Goal: Task Accomplishment & Management: Manage account settings

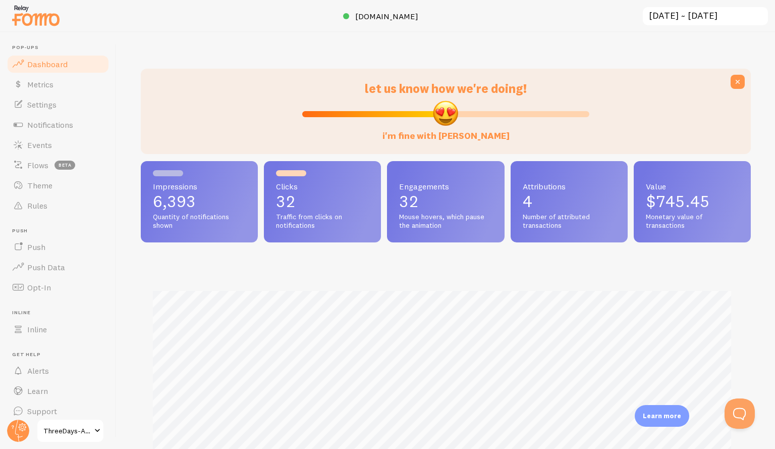
scroll to position [265, 602]
click at [56, 131] on link "Notifications" at bounding box center [58, 125] width 104 height 20
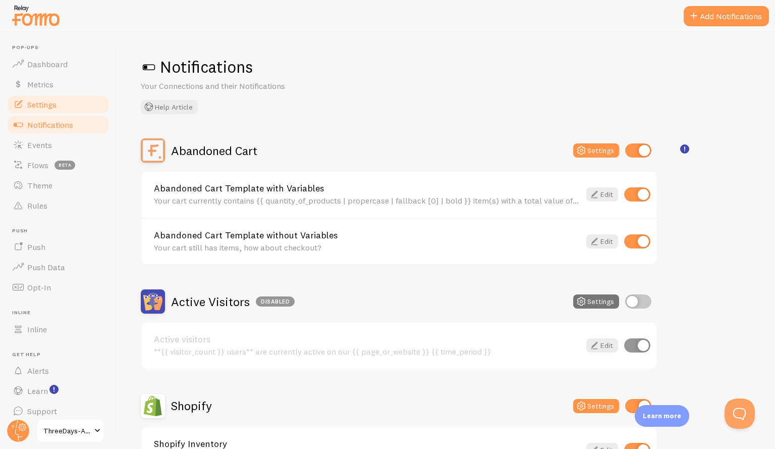
click at [51, 108] on span "Settings" at bounding box center [41, 104] width 29 height 10
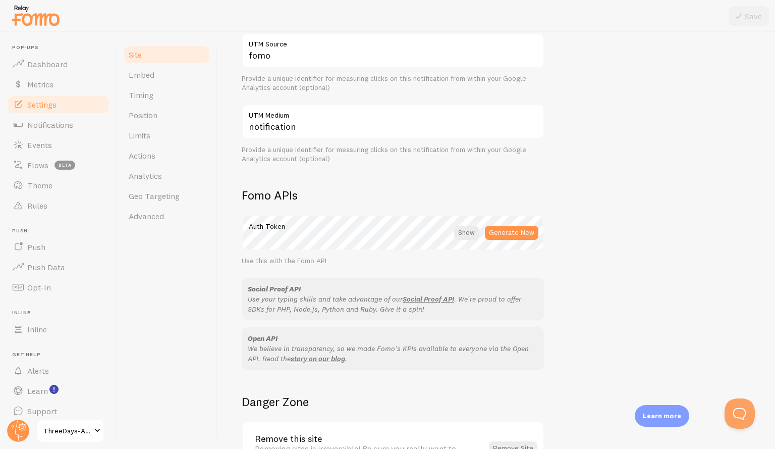
scroll to position [504, 0]
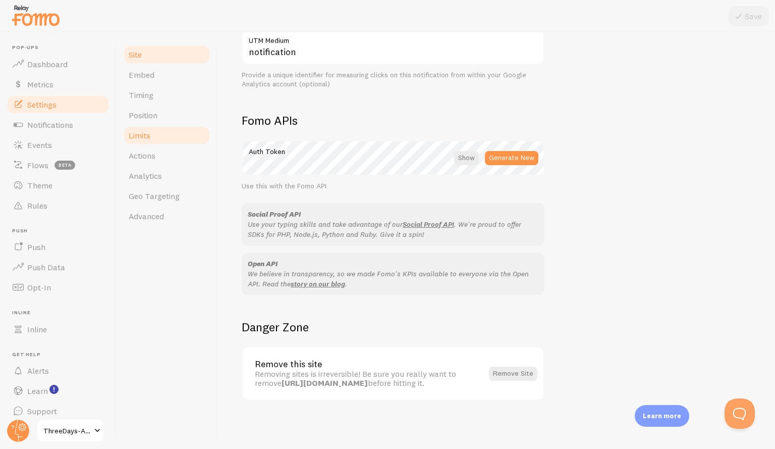
click at [180, 132] on link "Limits" at bounding box center [167, 135] width 88 height 20
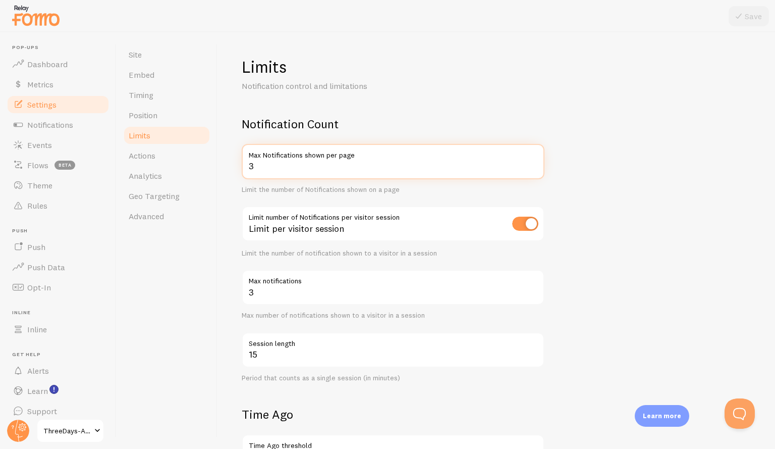
click at [278, 166] on input "3" at bounding box center [393, 161] width 303 height 35
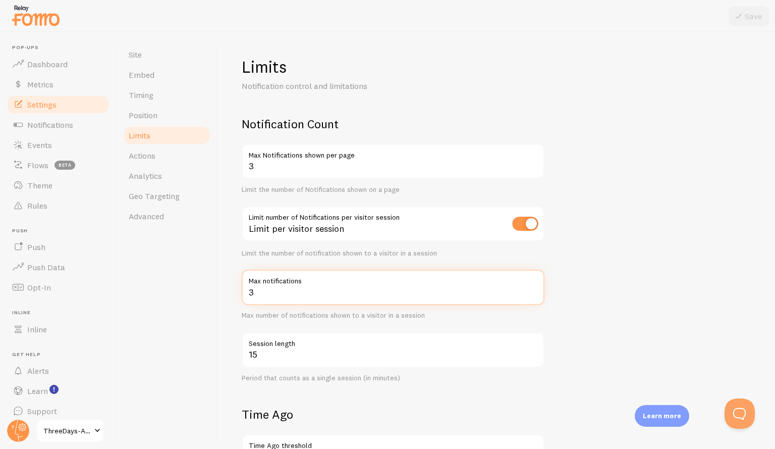
click at [289, 297] on input "3" at bounding box center [393, 286] width 303 height 35
drag, startPoint x: 289, startPoint y: 297, endPoint x: 299, endPoint y: 293, distance: 10.2
click at [299, 293] on input "Max notifications" at bounding box center [393, 286] width 303 height 35
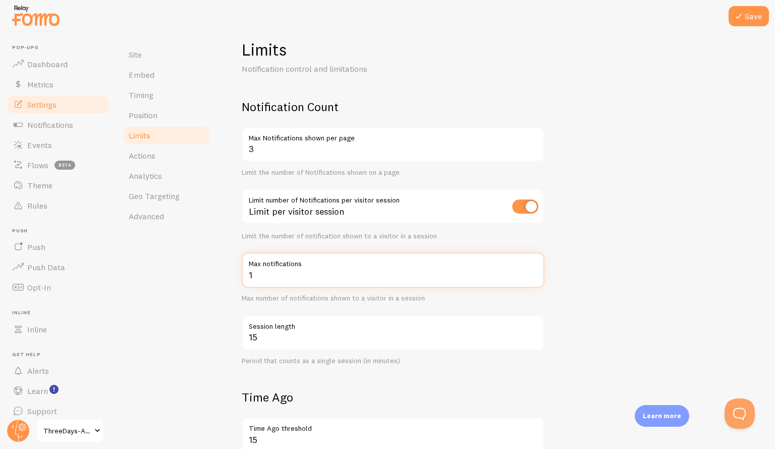
scroll to position [17, 0]
type input "1"
click at [514, 209] on input "checkbox" at bounding box center [525, 207] width 26 height 14
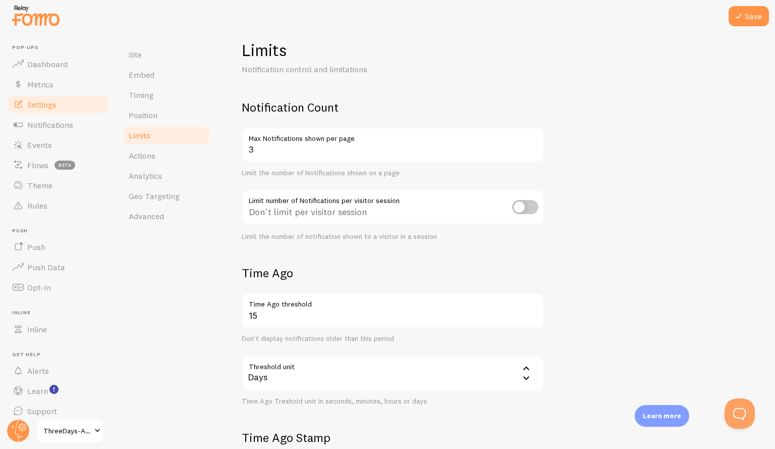
click at [535, 204] on input "checkbox" at bounding box center [525, 207] width 26 height 14
checkbox input "true"
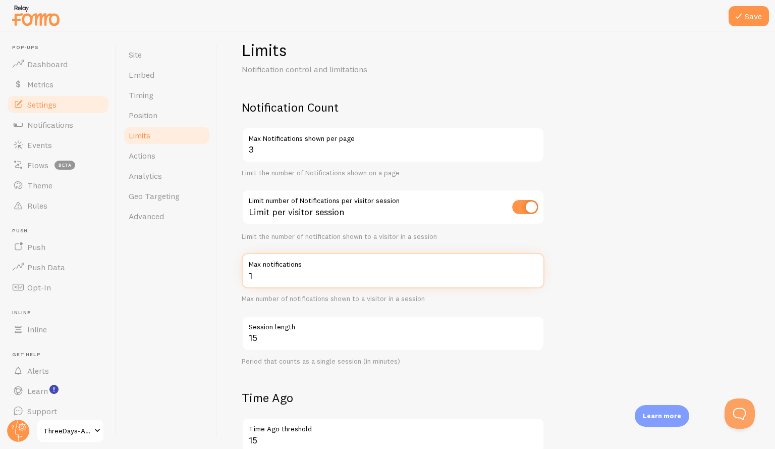
click at [466, 276] on input "1" at bounding box center [393, 270] width 303 height 35
type input "6"
click at [490, 382] on form "Notification Count 3 Max Notifications shown per page Limit the number of Notif…" at bounding box center [496, 396] width 509 height 595
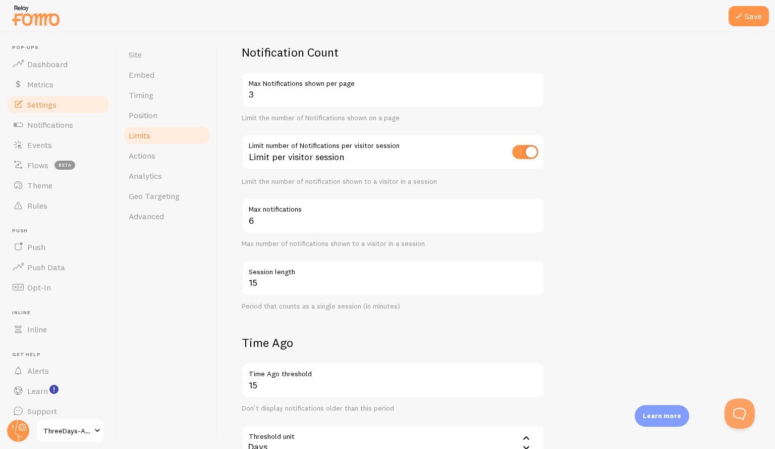
scroll to position [0, 0]
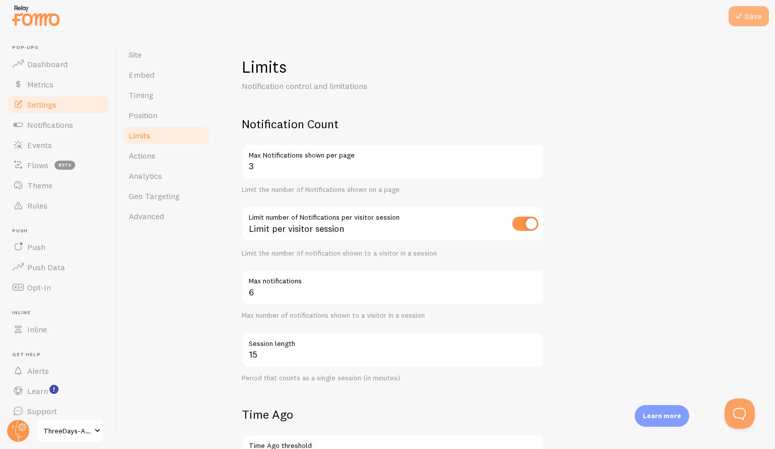
click at [749, 13] on button "Save" at bounding box center [749, 16] width 40 height 20
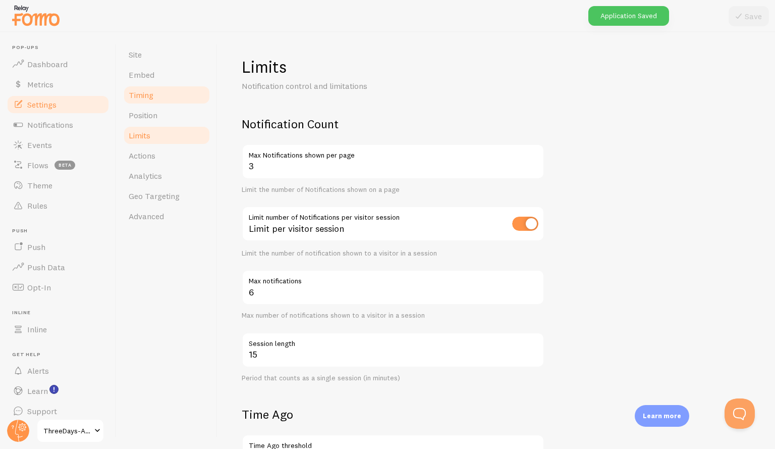
click at [158, 89] on link "Timing" at bounding box center [167, 95] width 88 height 20
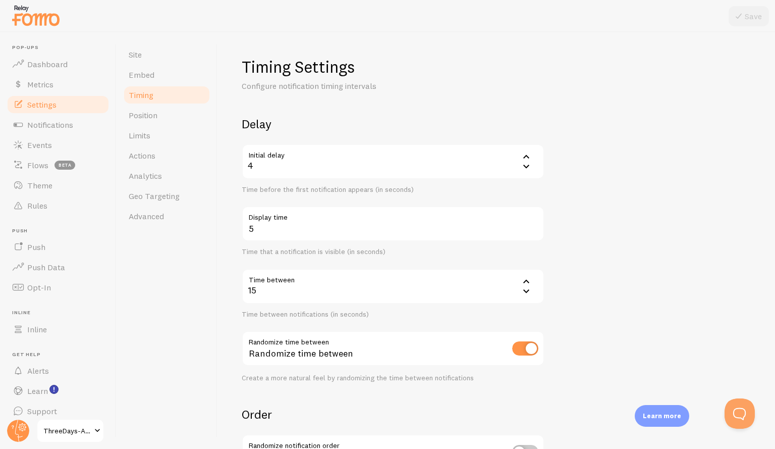
click at [273, 289] on div "15" at bounding box center [393, 285] width 303 height 35
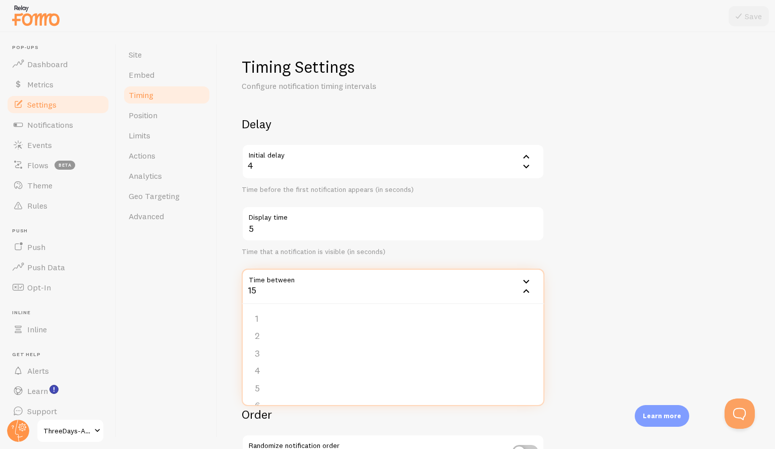
click at [577, 229] on form "Delay Initial delay 4 4 1 2 3 4 5 Time before the first notification appears (i…" at bounding box center [496, 332] width 509 height 433
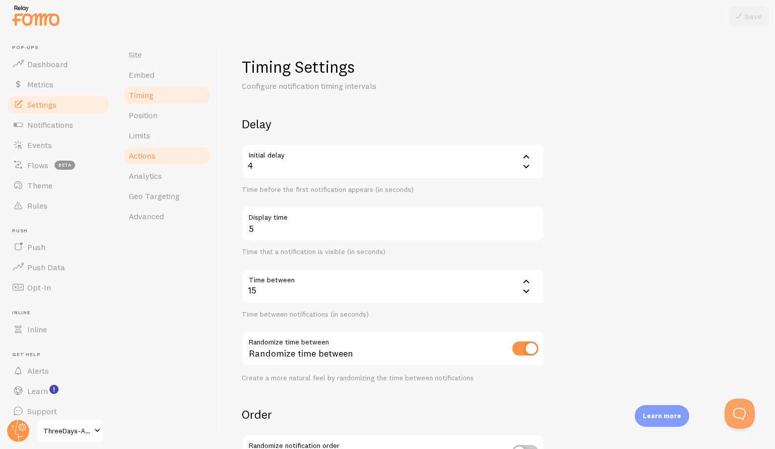
click at [155, 160] on link "Actions" at bounding box center [167, 155] width 88 height 20
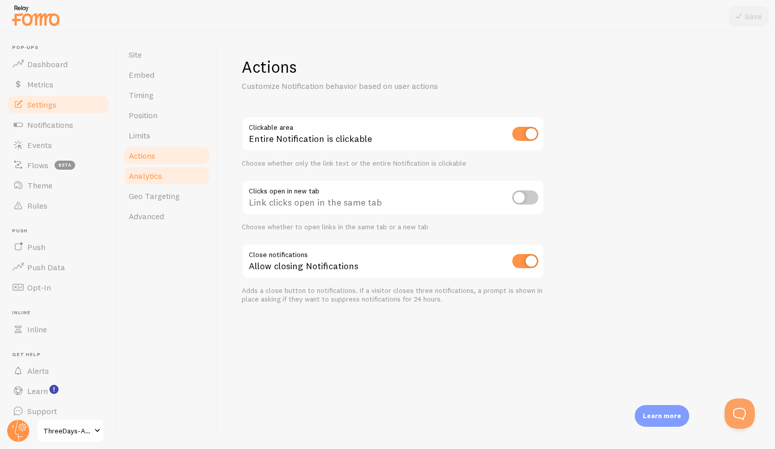
click at [159, 177] on span "Analytics" at bounding box center [145, 176] width 33 height 10
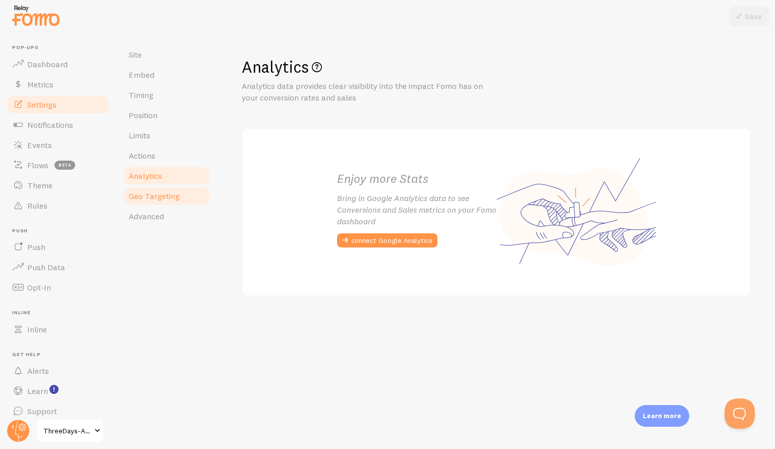
click at [161, 202] on link "Geo Targeting" at bounding box center [167, 196] width 88 height 20
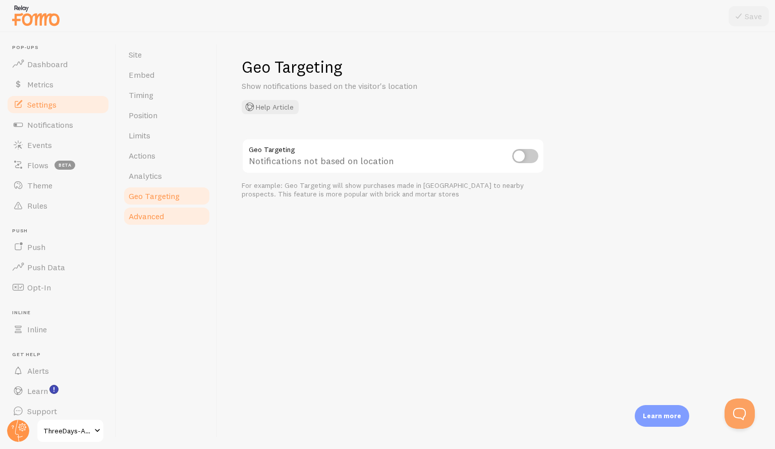
click at [165, 218] on link "Advanced" at bounding box center [167, 216] width 88 height 20
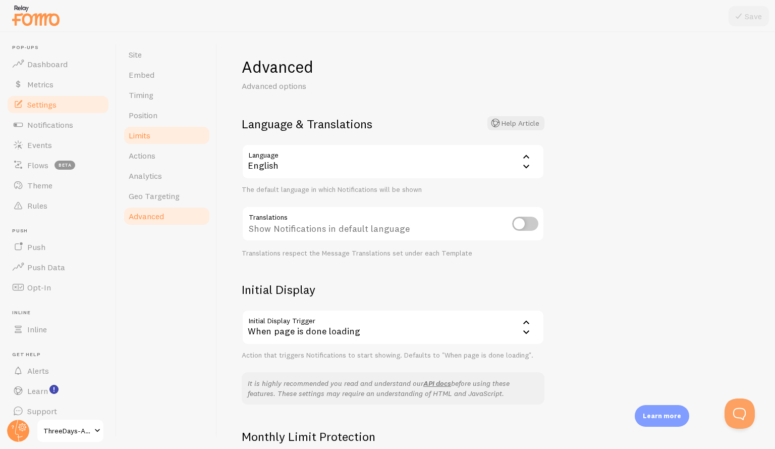
click at [169, 144] on link "Limits" at bounding box center [167, 135] width 88 height 20
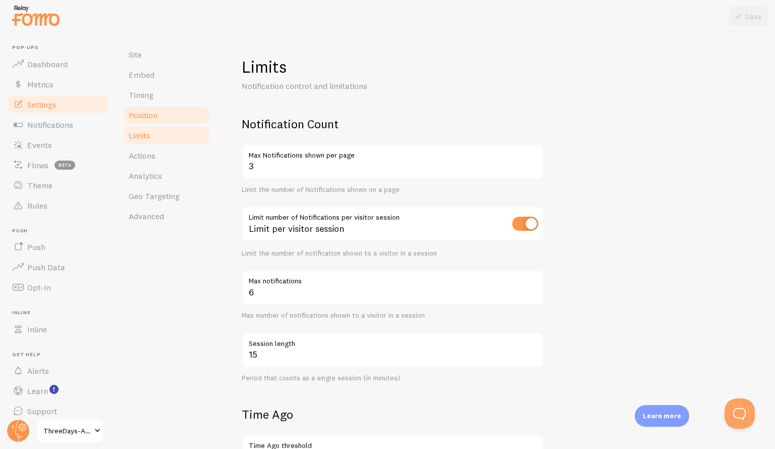
click at [169, 121] on link "Position" at bounding box center [167, 115] width 88 height 20
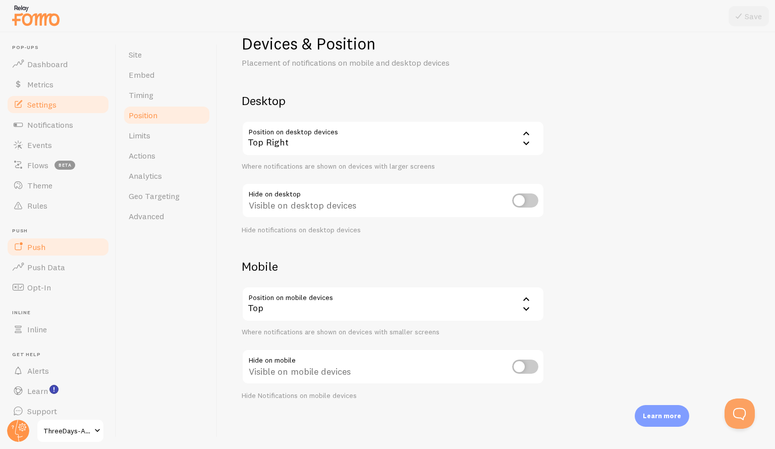
scroll to position [9, 0]
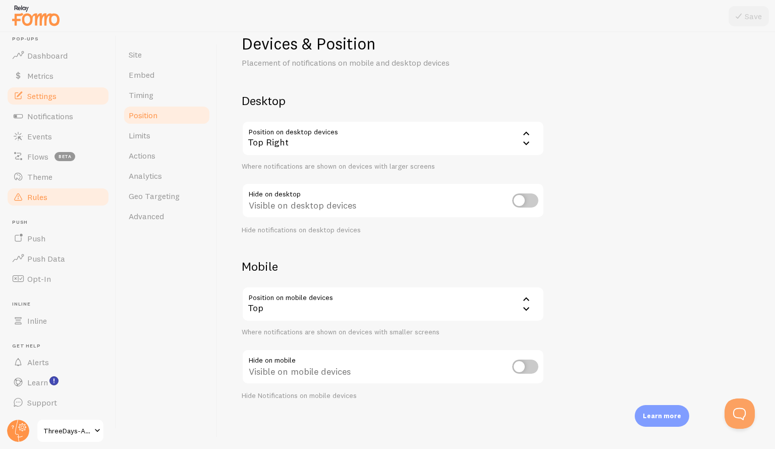
click at [39, 196] on span "Rules" at bounding box center [37, 197] width 20 height 10
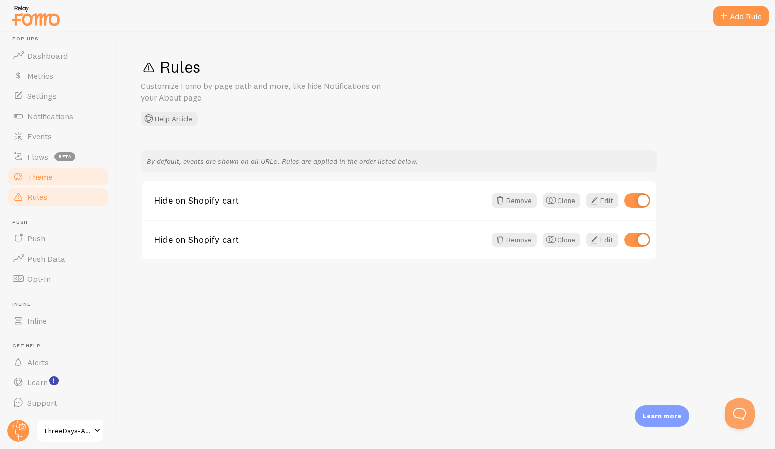
click at [58, 177] on link "Theme" at bounding box center [58, 176] width 104 height 20
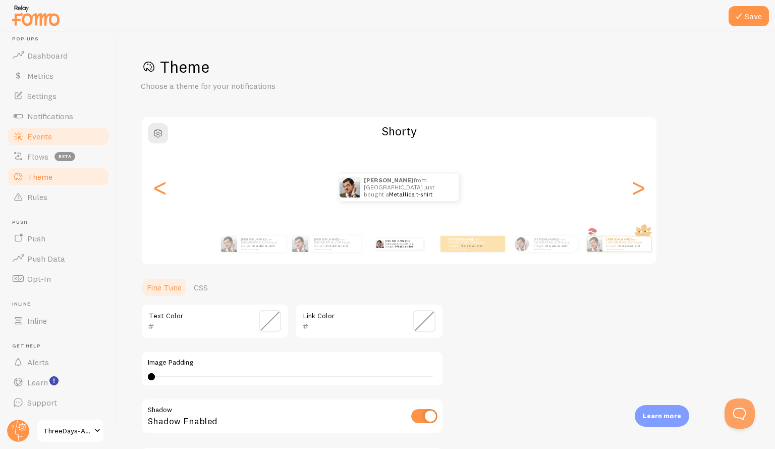
click at [38, 142] on link "Events" at bounding box center [58, 136] width 104 height 20
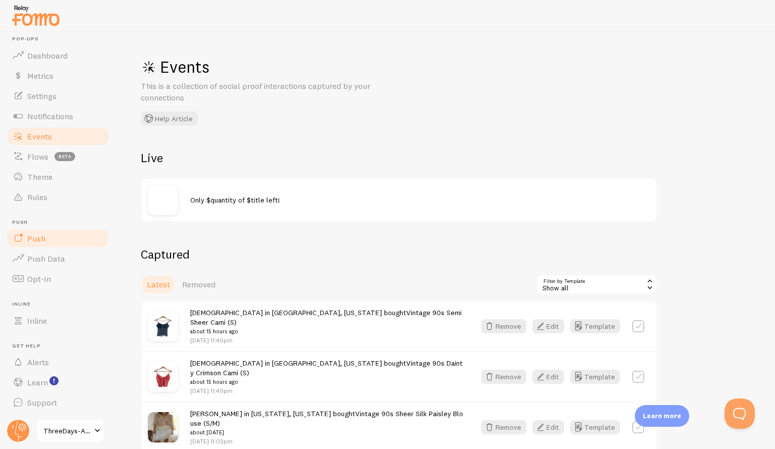
click at [51, 242] on link "Push" at bounding box center [58, 238] width 104 height 20
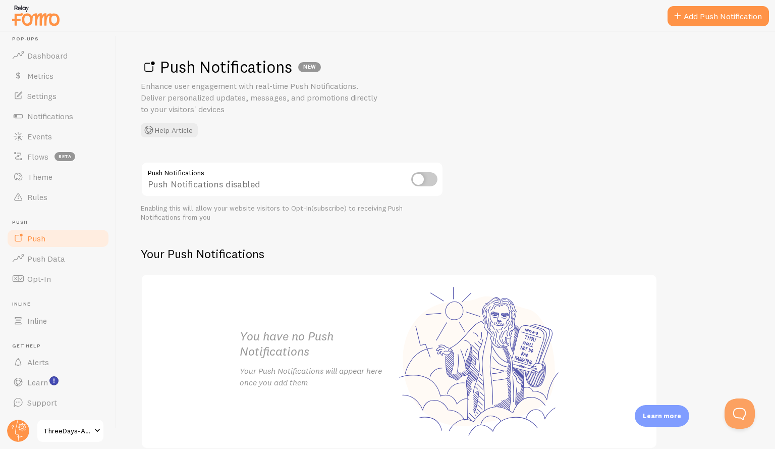
scroll to position [48, 0]
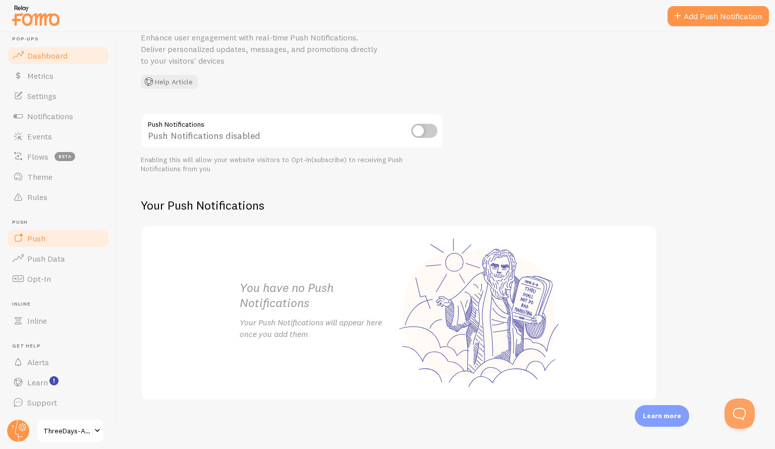
click at [35, 56] on span "Dashboard" at bounding box center [47, 55] width 40 height 10
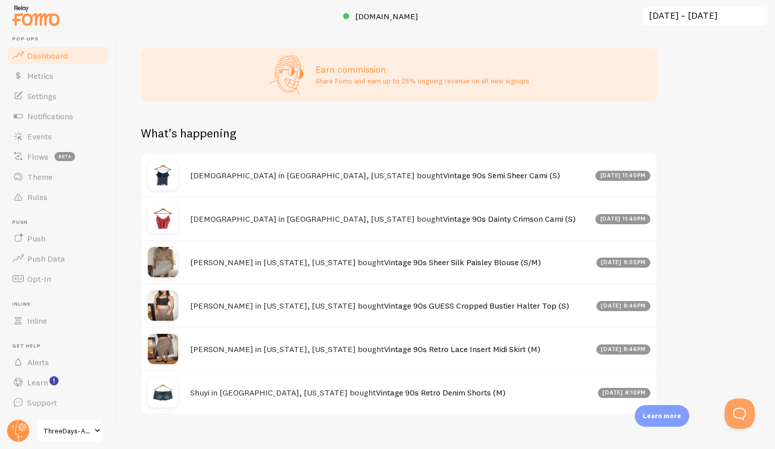
scroll to position [521, 0]
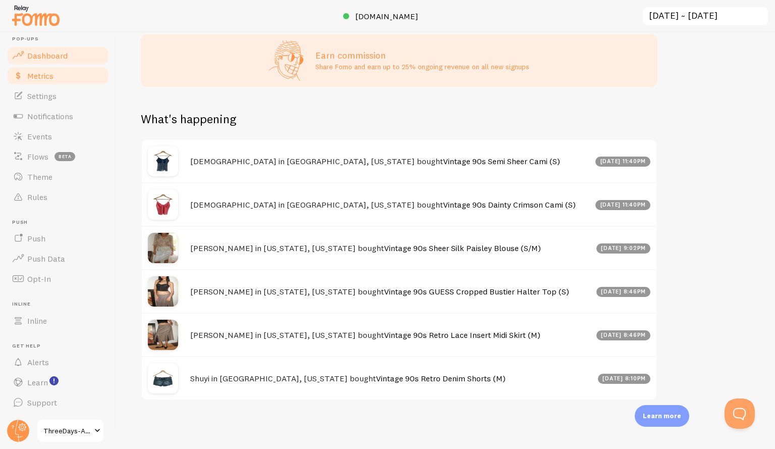
click at [46, 79] on span "Metrics" at bounding box center [40, 76] width 26 height 10
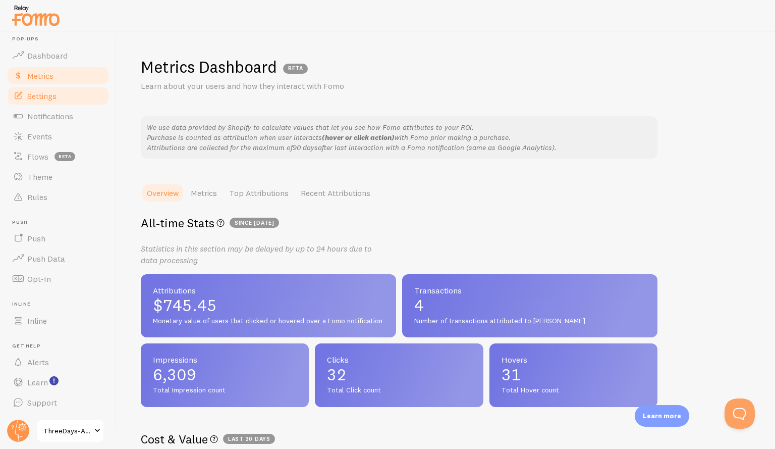
click at [65, 103] on link "Settings" at bounding box center [58, 96] width 104 height 20
